Goal: Check status: Check status

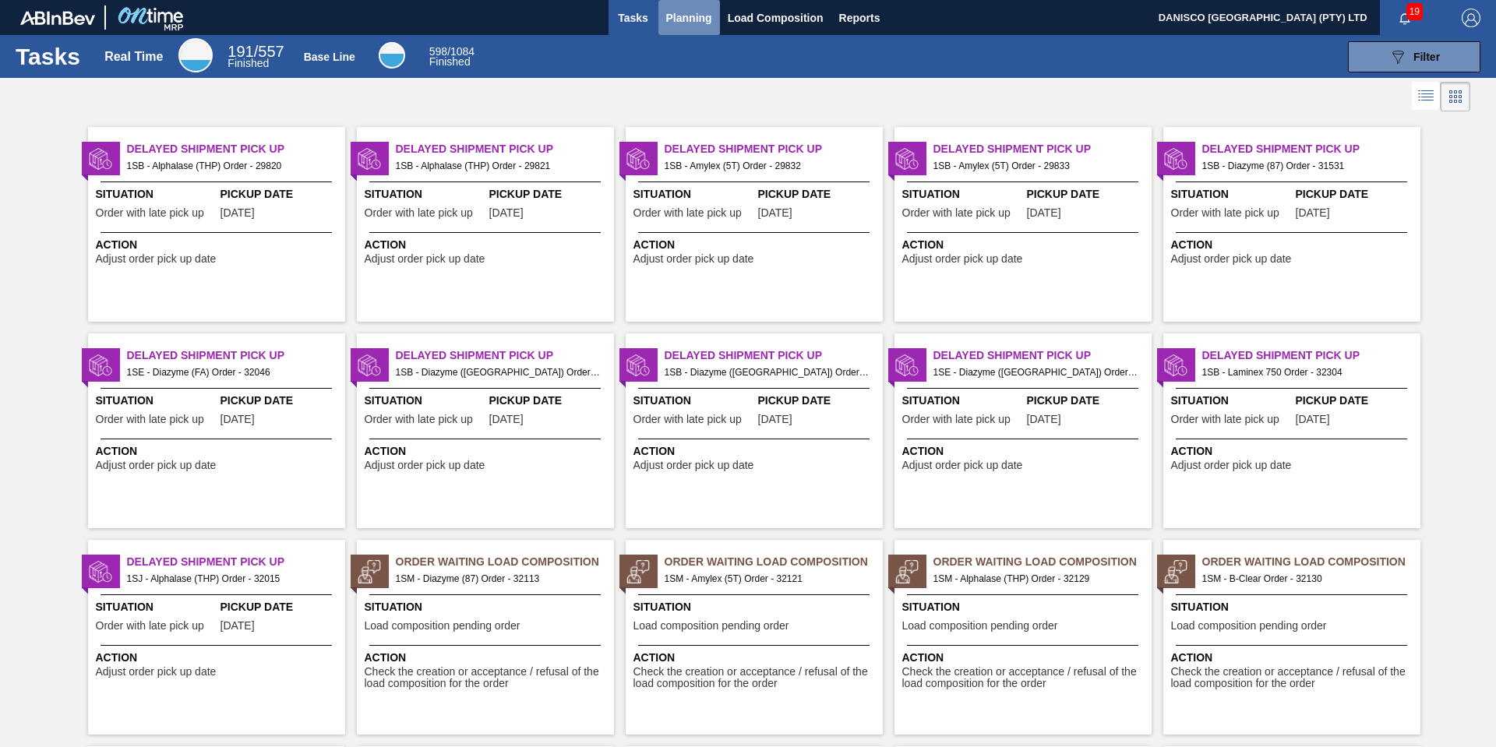
click at [690, 14] on span "Planning" at bounding box center [689, 18] width 46 height 19
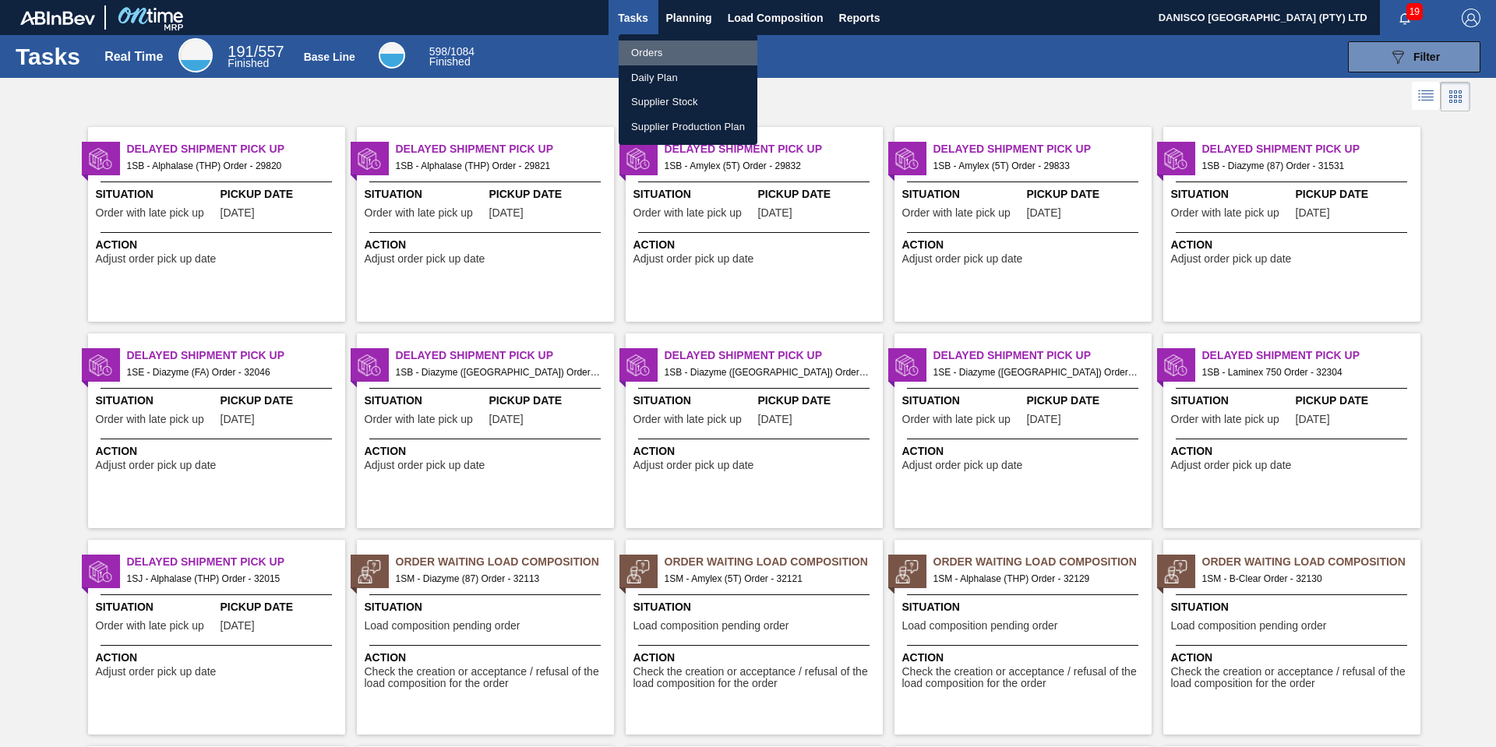
click at [655, 49] on li "Orders" at bounding box center [688, 53] width 139 height 25
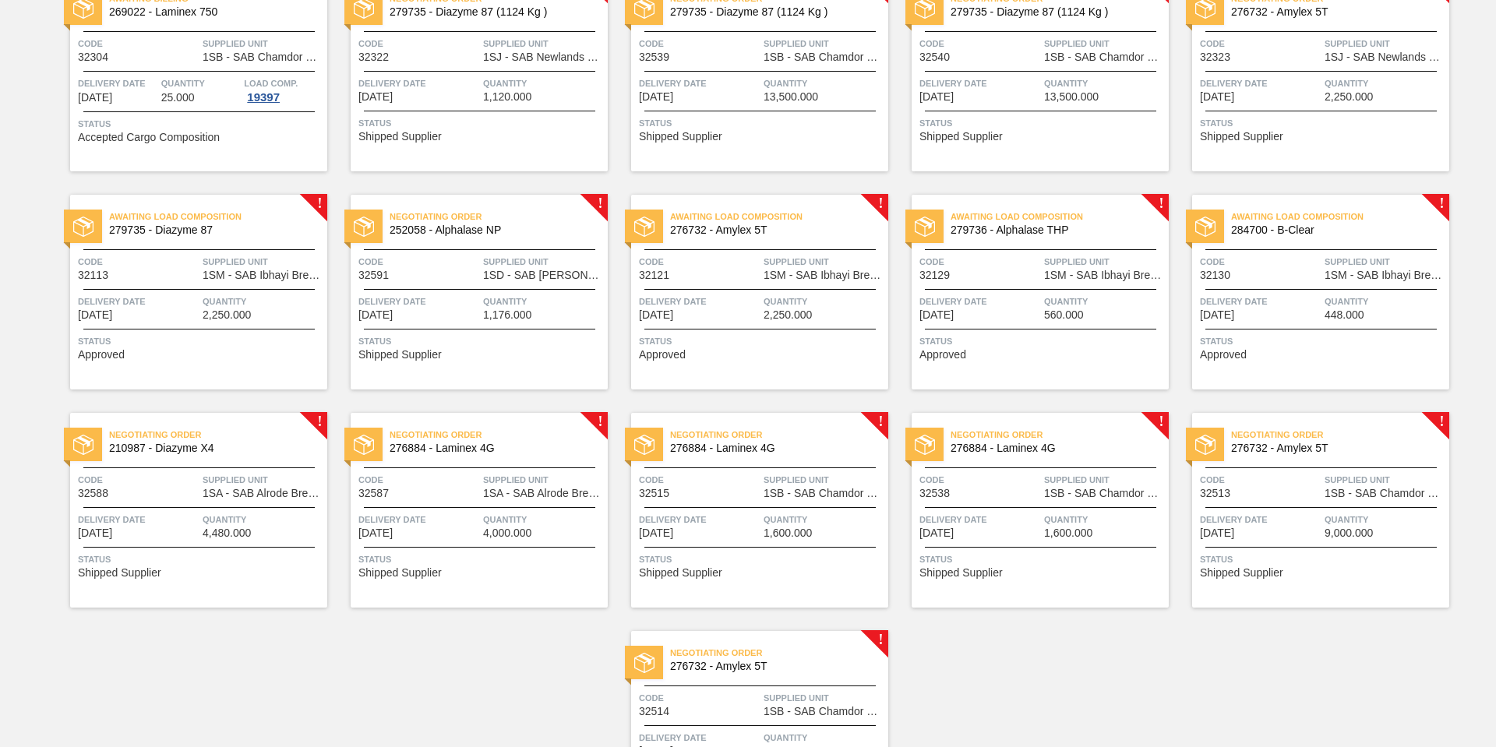
scroll to position [623, 0]
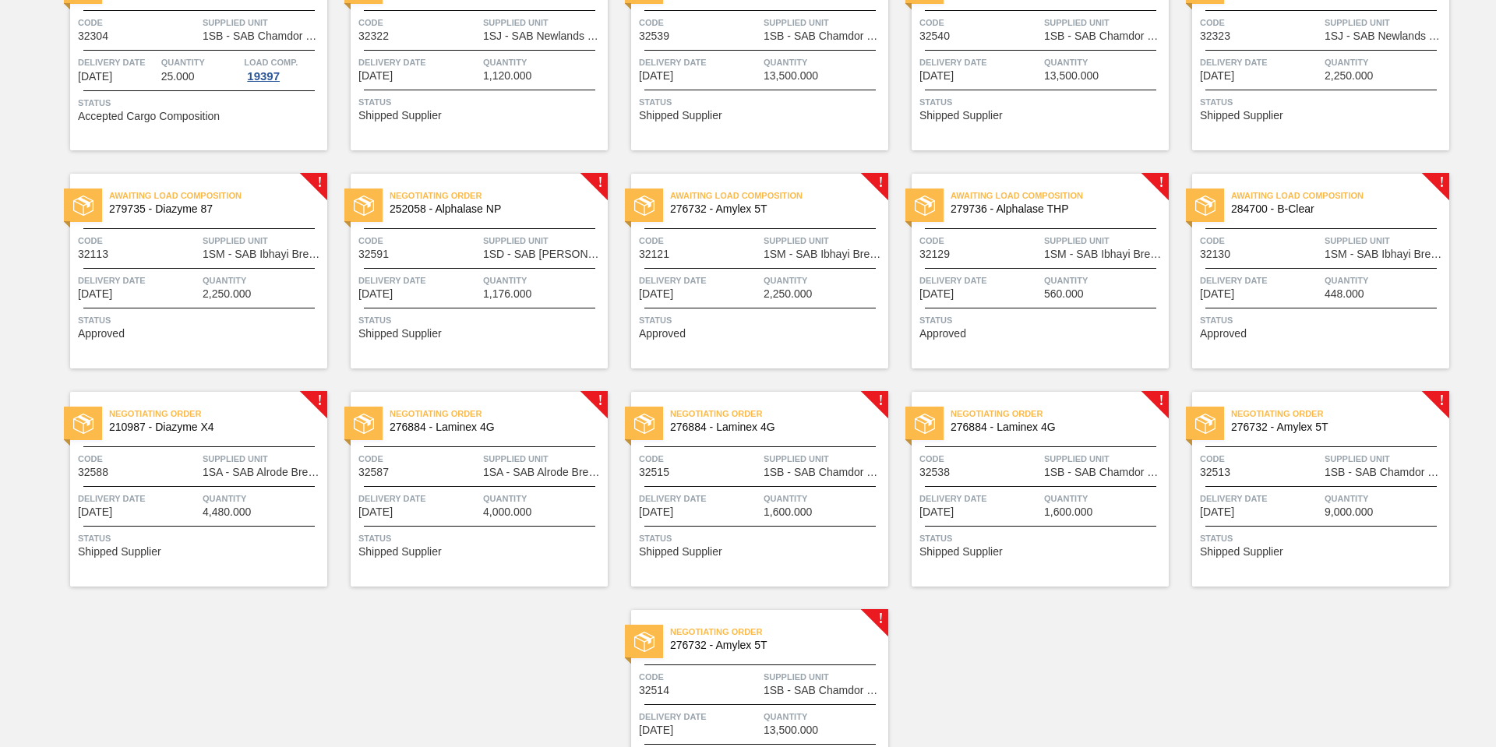
click at [404, 278] on span "Delivery Date" at bounding box center [418, 281] width 121 height 16
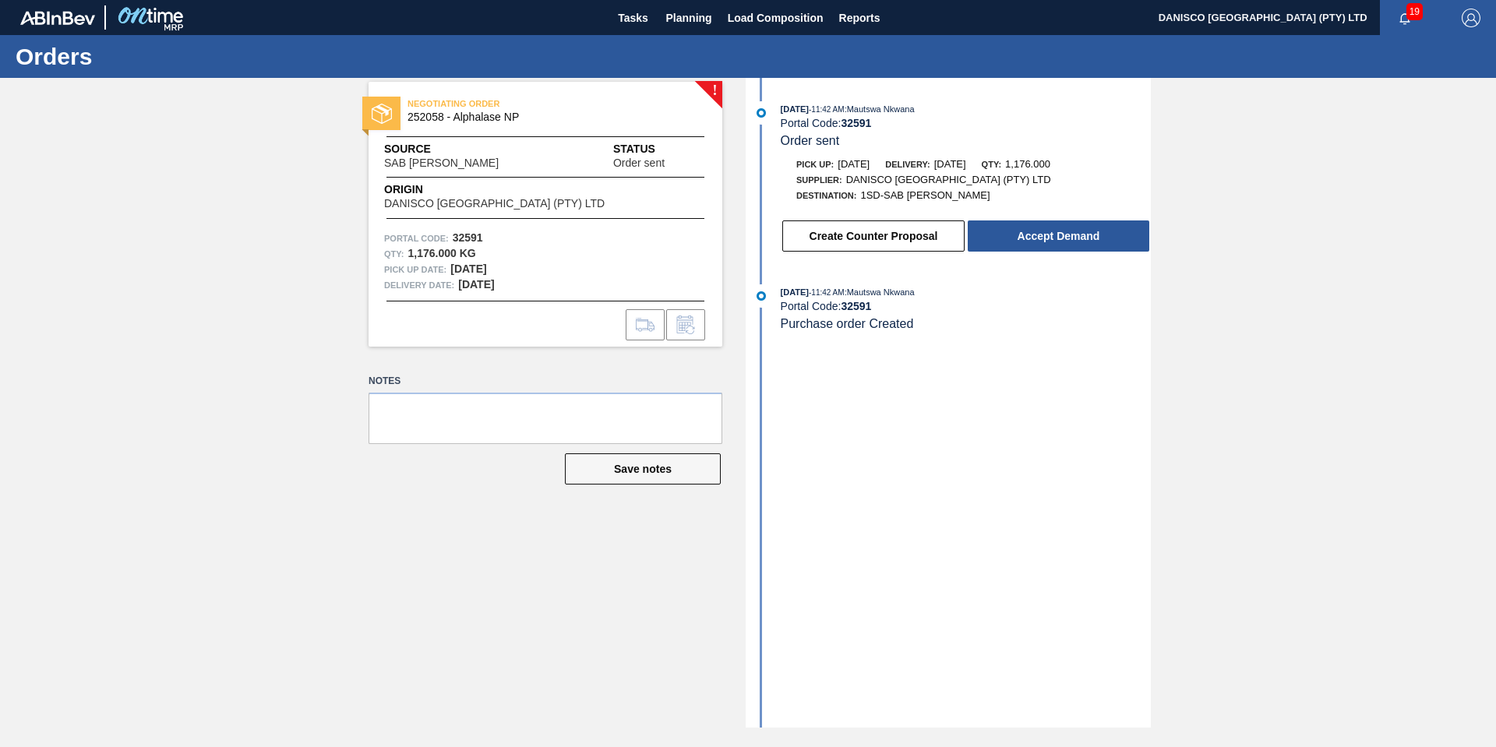
click at [186, 257] on div "! NEGOTIATING ORDER 252058 - Alphalase NP Source SAB Rosslyn Brewery Status Ord…" at bounding box center [748, 403] width 1496 height 650
